Goal: Navigation & Orientation: Find specific page/section

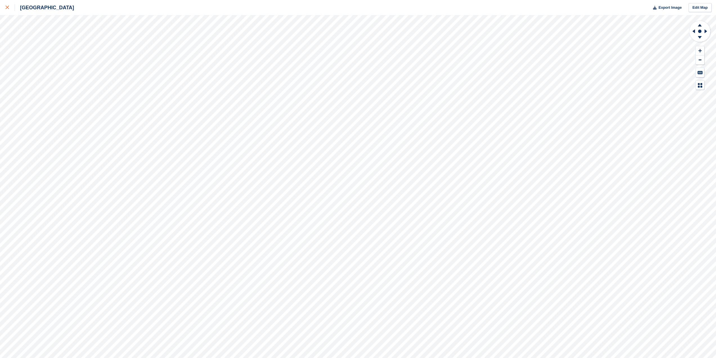
click at [6, 7] on icon at bounding box center [7, 7] width 3 height 3
